Goal: Use online tool/utility: Utilize a website feature to perform a specific function

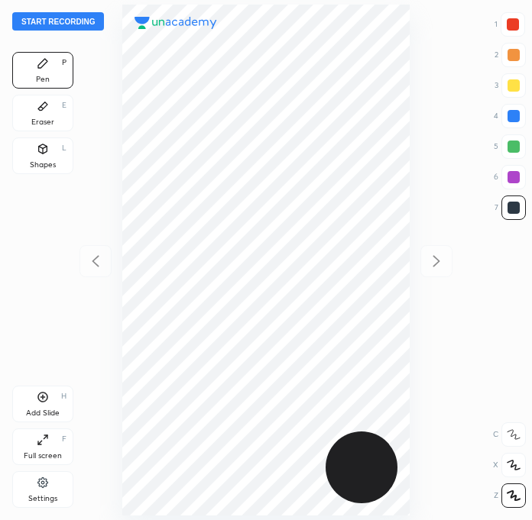
click at [524, 24] on div at bounding box center [513, 24] width 24 height 24
click at [68, 24] on button "Start recording" at bounding box center [58, 21] width 92 height 18
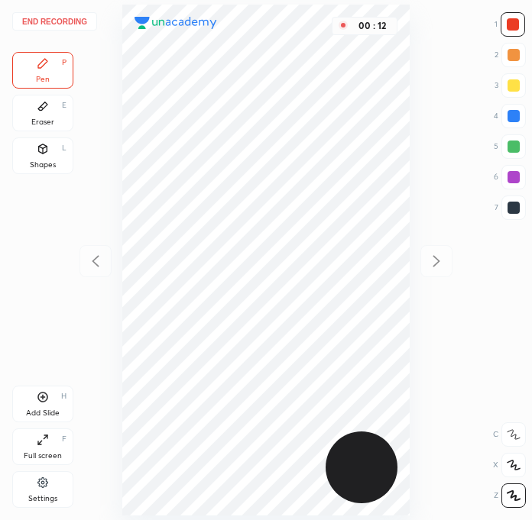
click at [514, 24] on div at bounding box center [513, 24] width 12 height 12
click at [515, 202] on div at bounding box center [513, 208] width 12 height 12
click at [507, 180] on div at bounding box center [513, 177] width 12 height 12
click at [514, 142] on div at bounding box center [513, 147] width 12 height 12
click at [507, 24] on div at bounding box center [513, 24] width 12 height 12
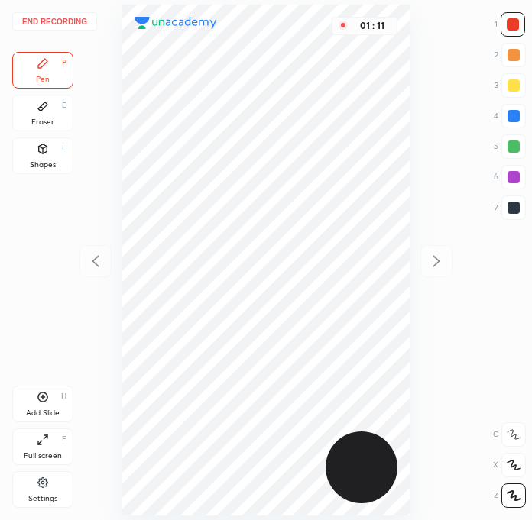
click at [516, 205] on div at bounding box center [513, 208] width 12 height 12
click at [512, 29] on div at bounding box center [513, 24] width 12 height 12
click at [516, 218] on div at bounding box center [513, 208] width 24 height 24
click at [520, 182] on div at bounding box center [513, 177] width 24 height 24
click at [511, 151] on div at bounding box center [513, 147] width 12 height 12
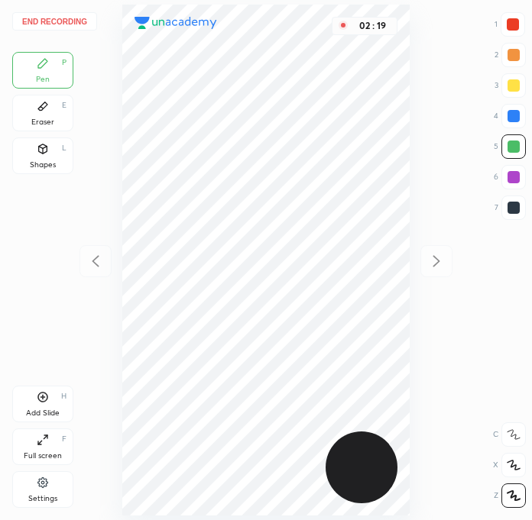
click at [42, 401] on icon at bounding box center [43, 398] width 10 height 10
click at [100, 261] on icon at bounding box center [95, 261] width 18 height 18
click at [47, 121] on div "Eraser" at bounding box center [42, 122] width 23 height 8
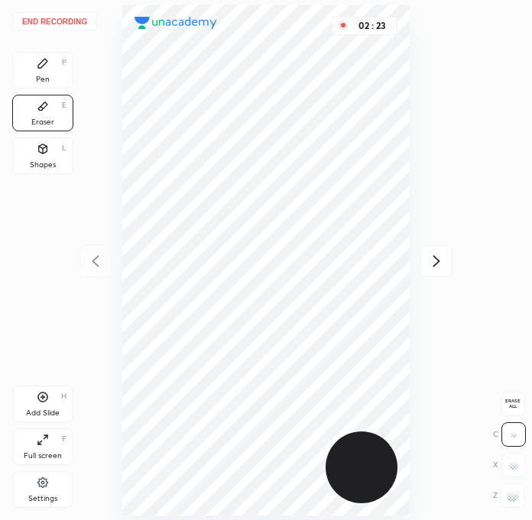
click at [41, 77] on div "Pen" at bounding box center [43, 80] width 14 height 8
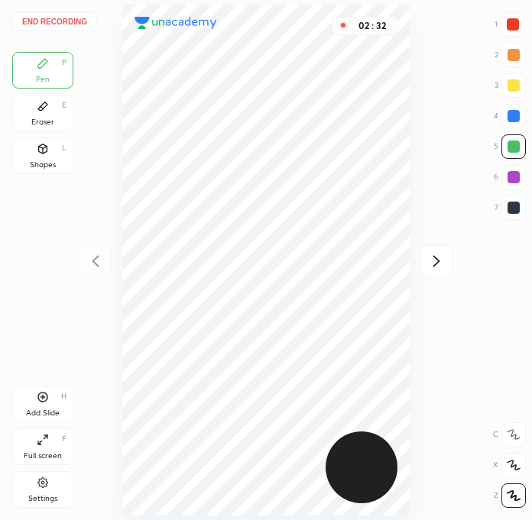
click at [507, 26] on div at bounding box center [513, 24] width 12 height 12
click at [44, 400] on icon at bounding box center [43, 397] width 12 height 12
click at [520, 202] on div at bounding box center [513, 208] width 24 height 24
click at [520, 207] on div at bounding box center [513, 208] width 24 height 24
click at [354, 519] on div "03 : 13" at bounding box center [265, 260] width 287 height 520
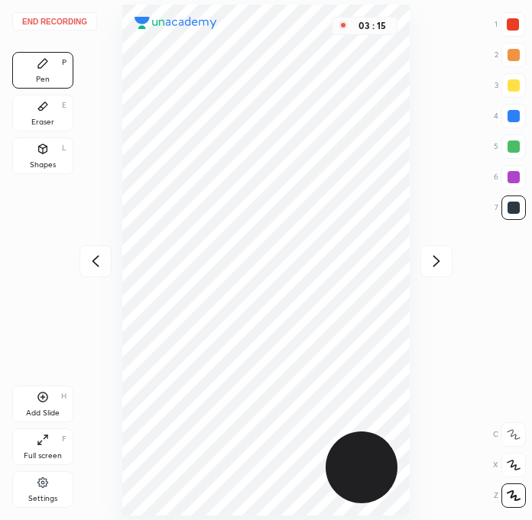
click at [97, 259] on icon at bounding box center [95, 261] width 18 height 18
click at [432, 264] on icon at bounding box center [436, 261] width 18 height 18
click at [84, 264] on div at bounding box center [95, 261] width 32 height 32
click at [442, 272] on div at bounding box center [436, 261] width 32 height 32
click at [95, 275] on div at bounding box center [95, 261] width 32 height 32
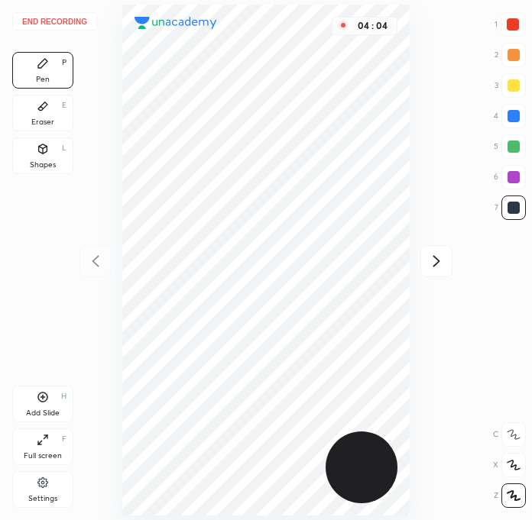
click at [440, 258] on icon at bounding box center [436, 261] width 18 height 18
click at [53, 400] on div "Add Slide H" at bounding box center [42, 404] width 61 height 37
click at [513, 29] on div at bounding box center [513, 24] width 12 height 12
click at [102, 269] on icon at bounding box center [95, 261] width 18 height 18
click at [92, 259] on icon at bounding box center [95, 261] width 18 height 18
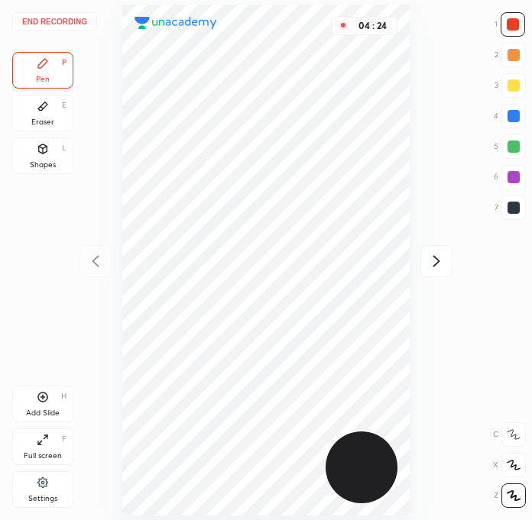
click at [442, 263] on icon at bounding box center [436, 261] width 18 height 18
click at [439, 263] on icon at bounding box center [436, 261] width 18 height 18
click at [517, 204] on div at bounding box center [513, 208] width 12 height 12
click at [513, 18] on div at bounding box center [513, 24] width 24 height 24
click at [521, 213] on div at bounding box center [513, 208] width 24 height 24
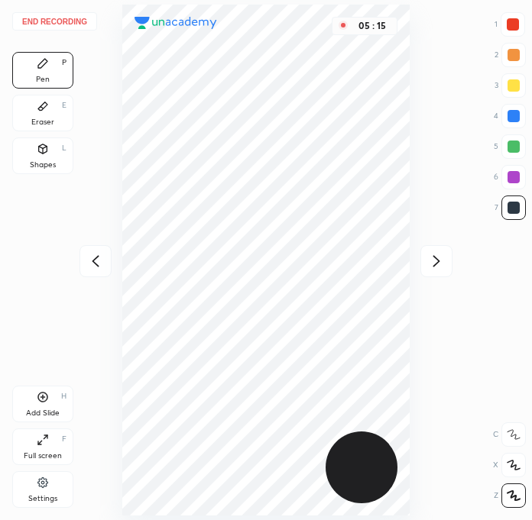
click at [518, 173] on div at bounding box center [513, 177] width 12 height 12
click at [517, 206] on div at bounding box center [513, 208] width 12 height 12
click at [517, 33] on div at bounding box center [513, 24] width 24 height 24
click at [511, 216] on div at bounding box center [513, 208] width 24 height 24
click at [514, 115] on div at bounding box center [513, 116] width 12 height 12
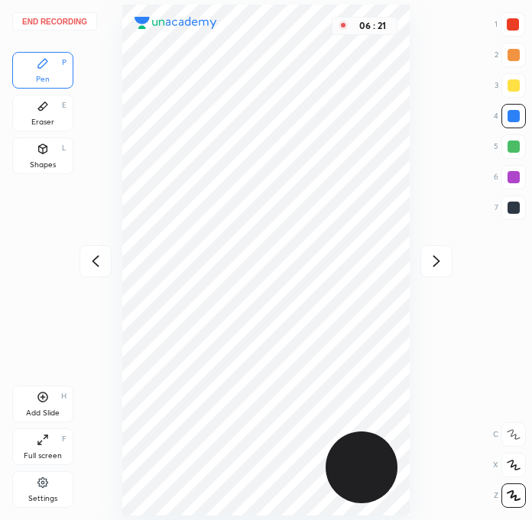
click at [513, 180] on div at bounding box center [513, 177] width 12 height 12
click at [507, 214] on div at bounding box center [513, 208] width 24 height 24
click at [44, 115] on div "Eraser E" at bounding box center [42, 113] width 61 height 37
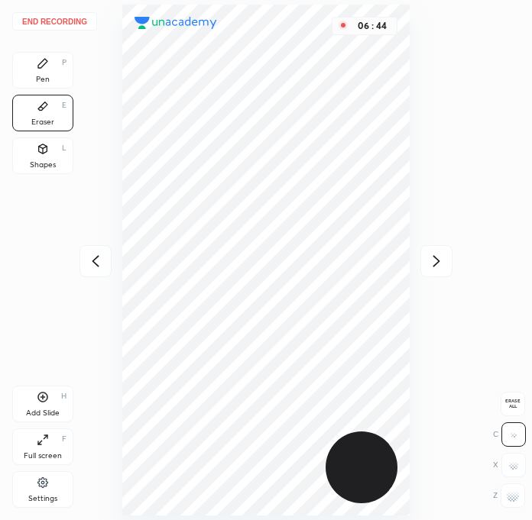
click at [42, 70] on div "Pen P" at bounding box center [42, 70] width 61 height 37
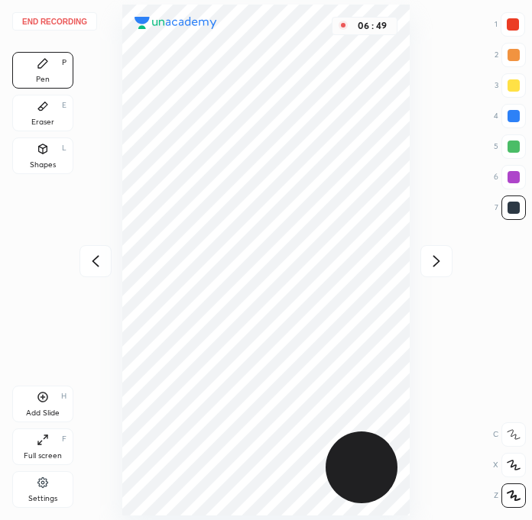
click at [47, 123] on div "Eraser" at bounding box center [42, 122] width 23 height 8
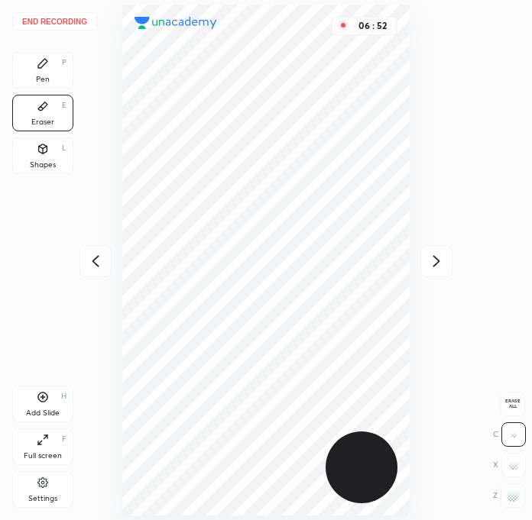
click at [56, 70] on div "Pen P" at bounding box center [42, 70] width 61 height 37
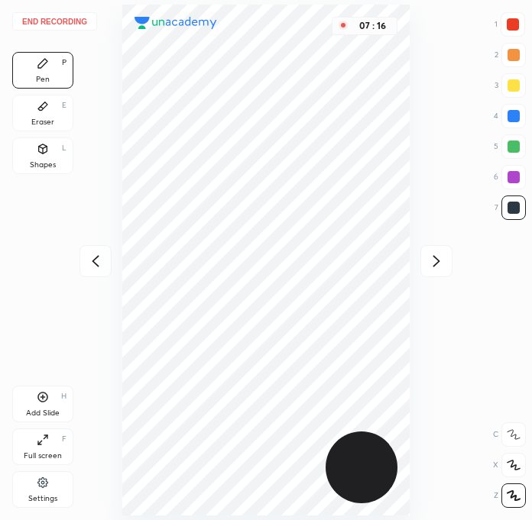
click at [519, 218] on div at bounding box center [513, 208] width 24 height 24
click at [511, 24] on div at bounding box center [513, 24] width 12 height 12
click at [512, 34] on div at bounding box center [513, 24] width 24 height 24
click at [54, 401] on div "Add Slide H" at bounding box center [42, 404] width 61 height 37
click at [514, 214] on div at bounding box center [513, 208] width 24 height 24
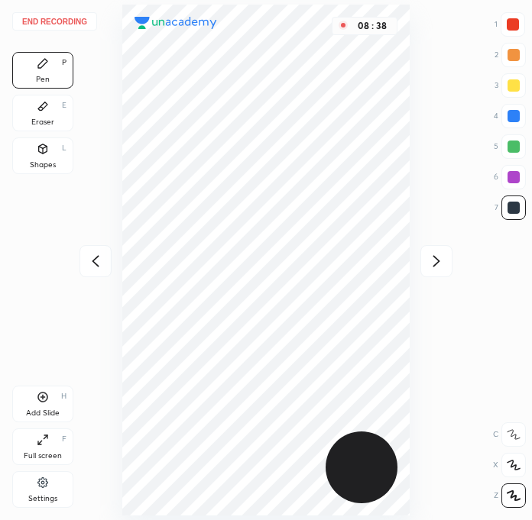
click at [520, 23] on div at bounding box center [513, 24] width 24 height 24
click at [518, 183] on div at bounding box center [513, 177] width 24 height 24
click at [52, 110] on div "Eraser E" at bounding box center [42, 113] width 61 height 37
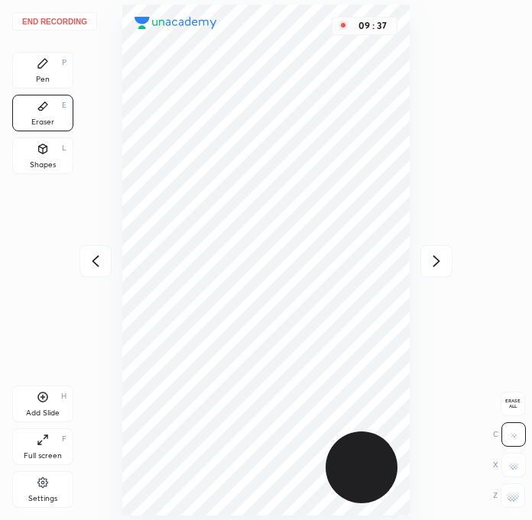
click at [507, 496] on rect at bounding box center [508, 497] width 2 height 2
click at [518, 434] on div at bounding box center [513, 435] width 24 height 24
click at [46, 76] on div "Pen" at bounding box center [43, 80] width 14 height 8
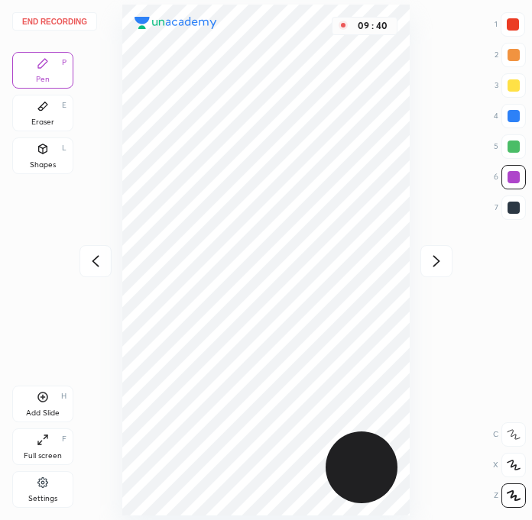
click at [504, 208] on div at bounding box center [513, 208] width 24 height 24
click at [512, 176] on div at bounding box center [513, 177] width 12 height 12
click at [515, 13] on div at bounding box center [513, 24] width 24 height 24
click at [101, 250] on div at bounding box center [95, 261] width 32 height 32
click at [431, 263] on icon at bounding box center [436, 261] width 18 height 18
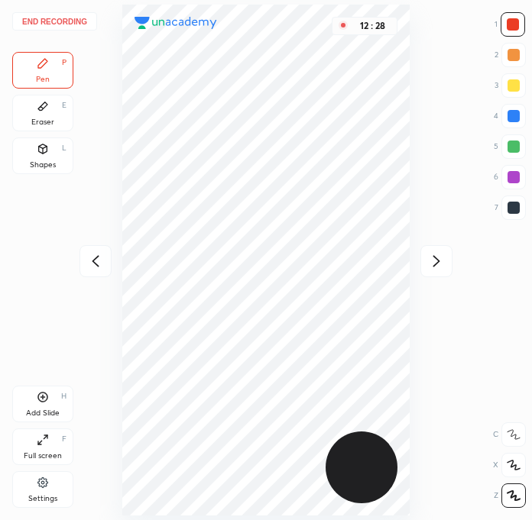
click at [439, 268] on icon at bounding box center [436, 261] width 18 height 18
click at [96, 262] on icon at bounding box center [95, 261] width 18 height 18
click at [517, 25] on div at bounding box center [513, 24] width 12 height 12
click at [79, 26] on button "End recording" at bounding box center [54, 21] width 85 height 18
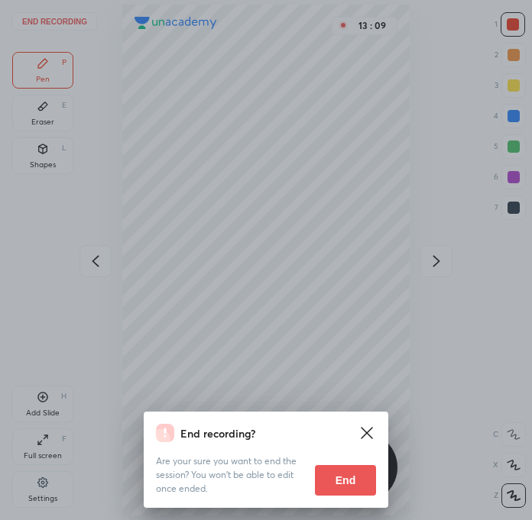
click at [349, 484] on button "End" at bounding box center [345, 480] width 61 height 31
